Goal: Transaction & Acquisition: Purchase product/service

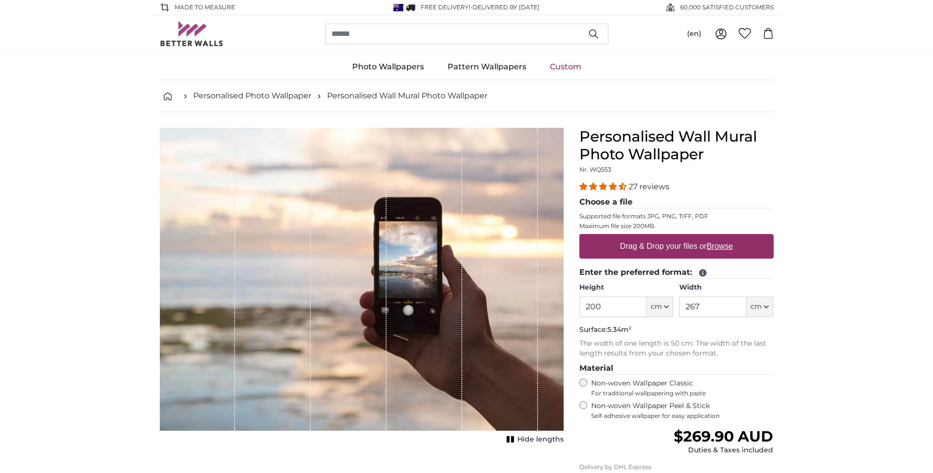
click at [594, 306] on input "200" at bounding box center [612, 306] width 67 height 21
type input "210"
drag, startPoint x: 701, startPoint y: 305, endPoint x: 687, endPoint y: 305, distance: 13.8
click at [687, 305] on input "267" at bounding box center [712, 306] width 67 height 21
type input "80"
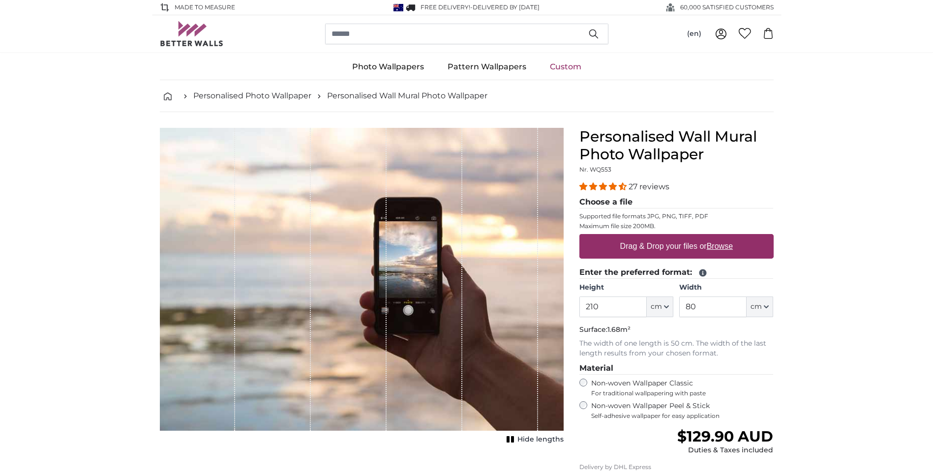
click at [719, 245] on u "Browse" at bounding box center [719, 246] width 26 height 8
click at [719, 237] on input "Drag & Drop your files or Browse" at bounding box center [676, 235] width 194 height 3
type input "**********"
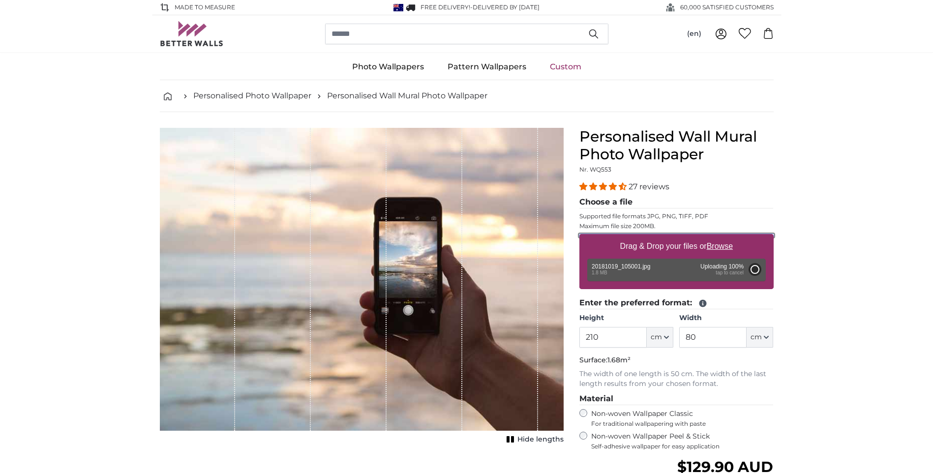
type input "200"
type input "112"
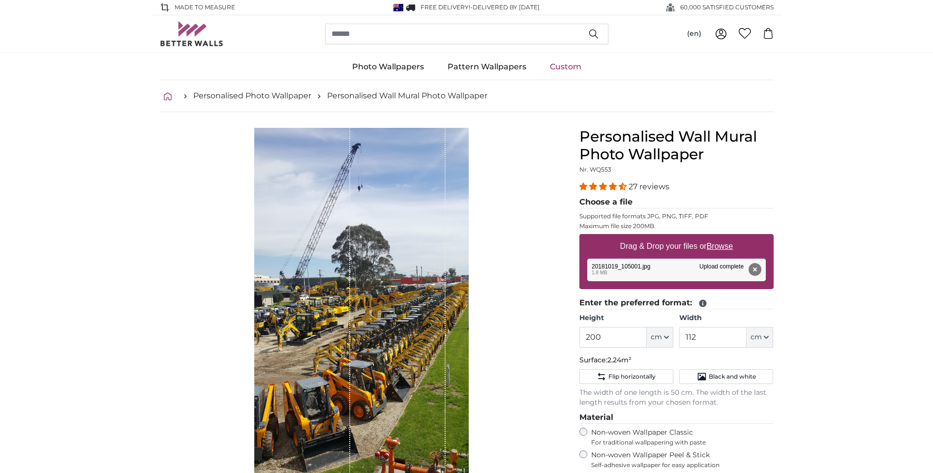
click at [167, 95] on icon "breadcrumbs" at bounding box center [168, 96] width 8 height 8
